Goal: Communication & Community: Connect with others

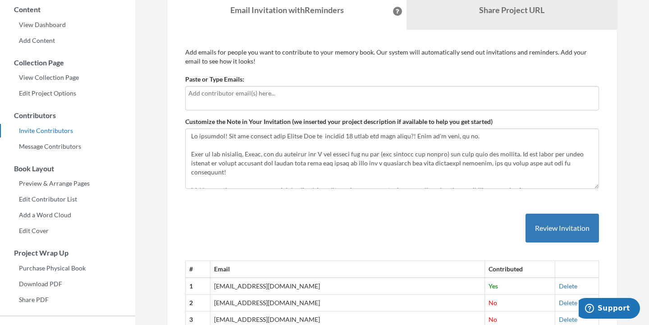
scroll to position [23, 0]
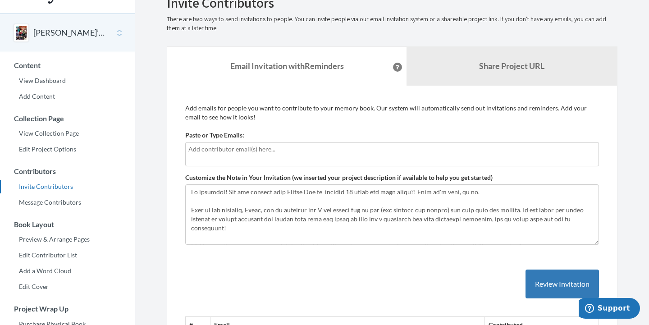
click at [270, 145] on input "text" at bounding box center [392, 149] width 408 height 10
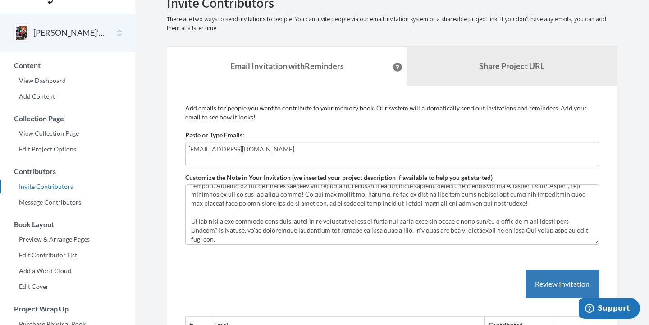
scroll to position [82, 0]
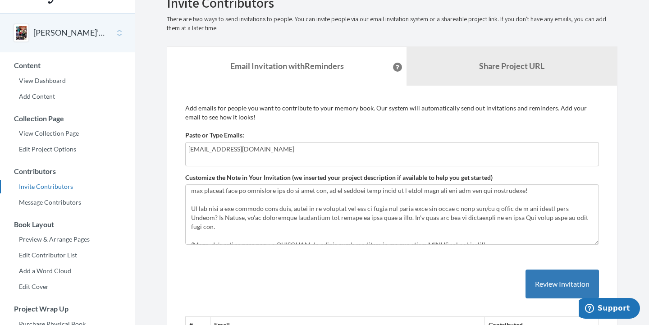
type input "[EMAIL_ADDRESS][DOMAIN_NAME]"
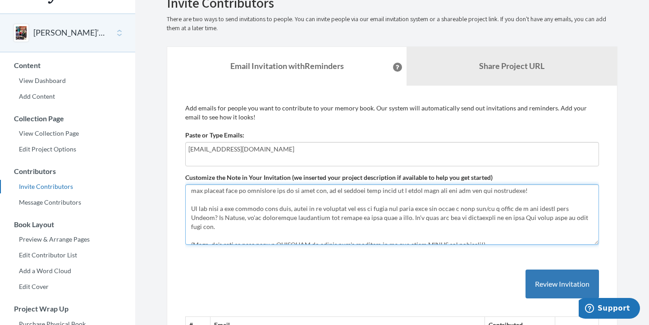
click at [278, 207] on textarea "Customize the Note in Your Invitation (we inserted your project description if …" at bounding box center [392, 214] width 414 height 60
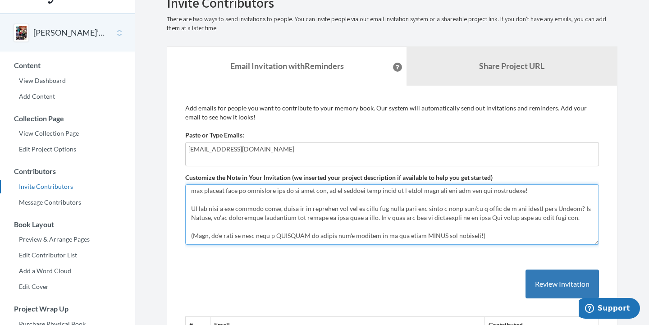
click at [219, 220] on textarea "Customize the Note in Your Invitation (we inserted your project description if …" at bounding box center [392, 214] width 414 height 60
click at [327, 216] on textarea "Customize the Note in Your Invitation (we inserted your project description if …" at bounding box center [392, 214] width 414 height 60
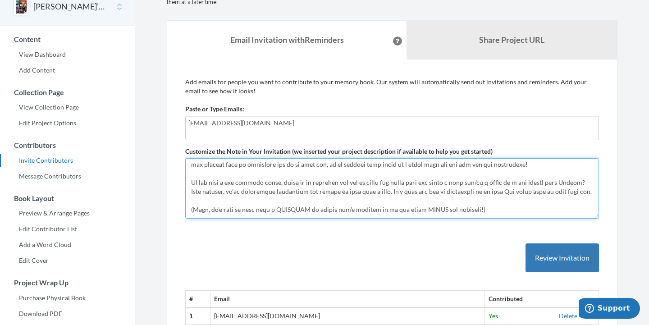
scroll to position [50, 0]
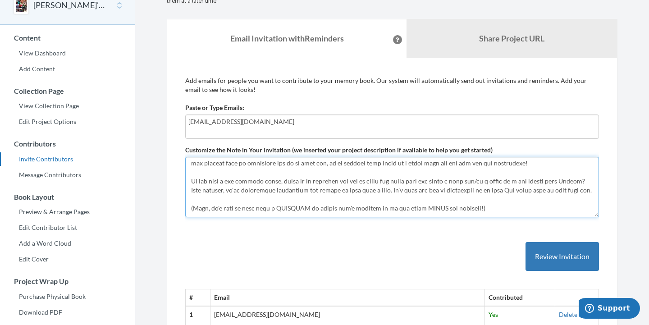
click at [512, 190] on textarea "Customize the Note in Your Invitation (we inserted your project description if …" at bounding box center [392, 187] width 414 height 60
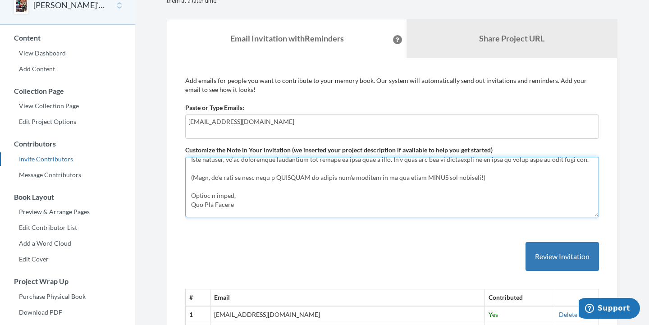
scroll to position [144, 0]
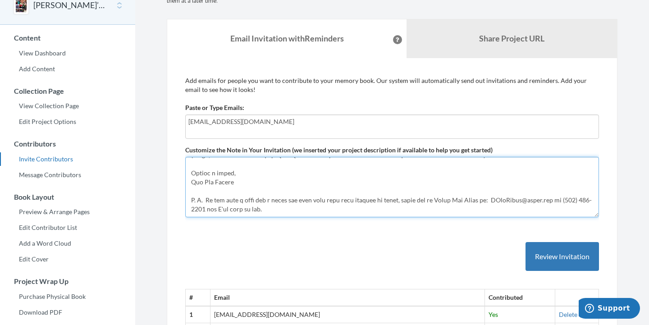
type textarea "Hi everyone! Can you believe that [PERSON_NAME] is turning [DEMOGRAPHIC_DATA] t…"
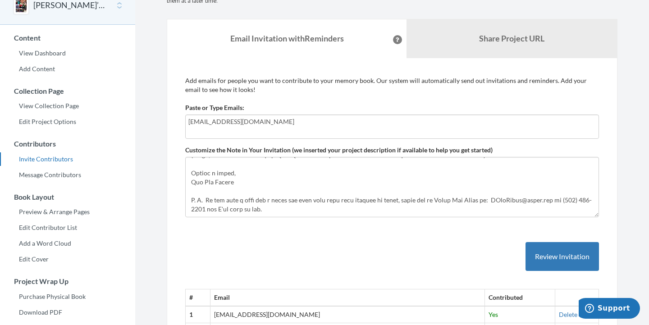
click at [349, 128] on div "[EMAIL_ADDRESS][DOMAIN_NAME]" at bounding box center [392, 127] width 414 height 24
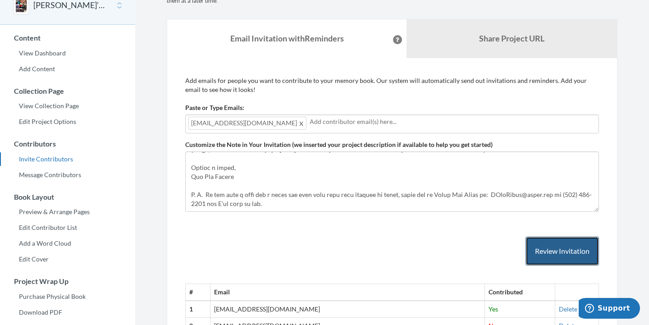
click at [547, 258] on button "Review Invitation" at bounding box center [562, 251] width 73 height 29
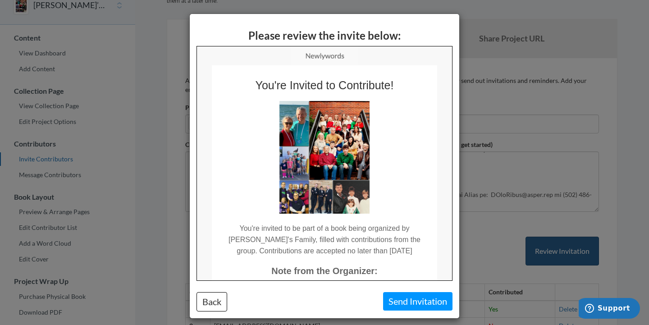
scroll to position [0, 0]
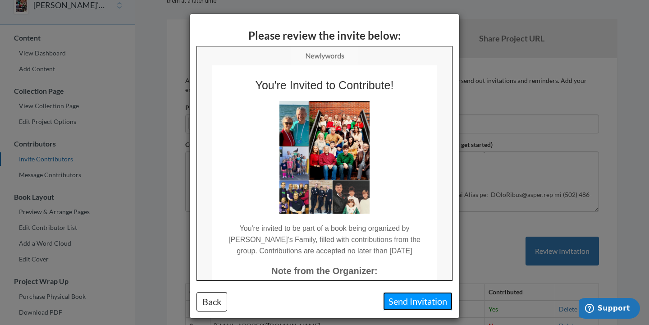
click at [418, 301] on button "Send Invitation" at bounding box center [417, 301] width 69 height 18
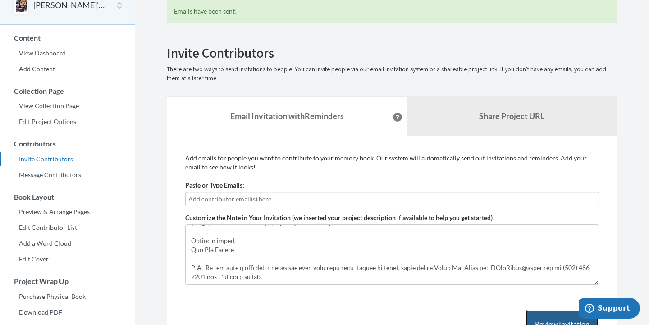
scroll to position [64, 0]
